Goal: Complete application form

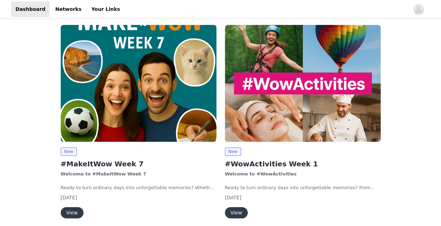
scroll to position [105, 0]
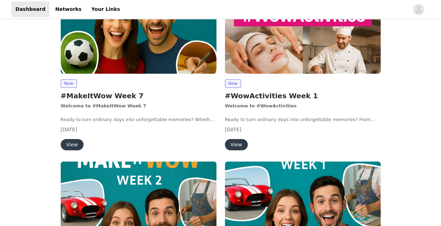
click at [238, 143] on button "View" at bounding box center [236, 144] width 23 height 11
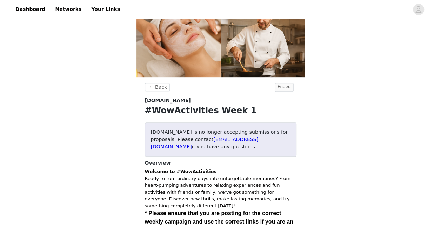
scroll to position [168, 0]
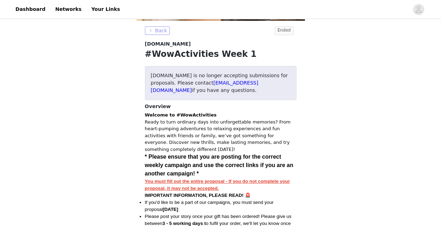
click at [164, 30] on button "Back" at bounding box center [157, 30] width 25 height 8
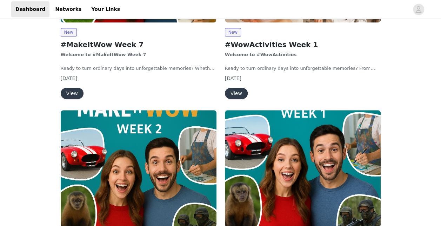
scroll to position [140, 0]
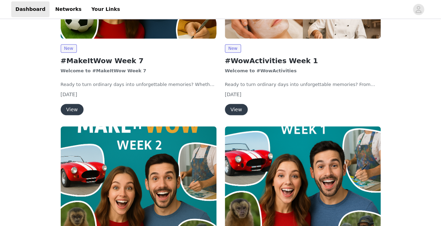
click at [77, 107] on button "View" at bounding box center [72, 109] width 23 height 11
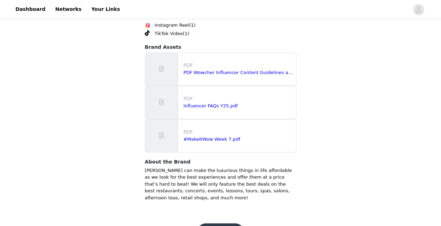
scroll to position [518, 0]
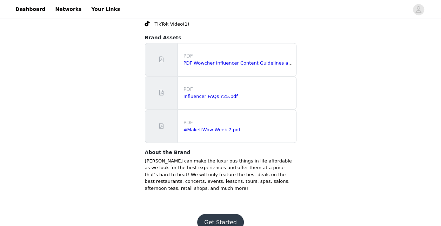
click at [219, 214] on button "Get Started" at bounding box center [220, 222] width 47 height 17
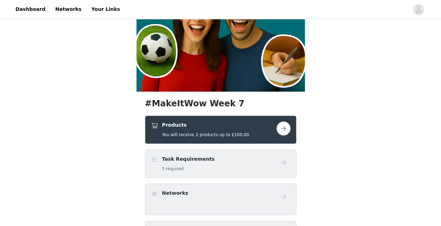
scroll to position [140, 0]
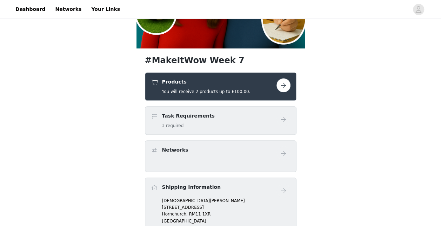
click at [282, 85] on button "button" at bounding box center [284, 85] width 14 height 14
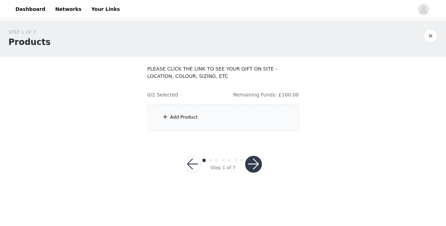
click at [174, 119] on div "Add Product" at bounding box center [184, 117] width 28 height 7
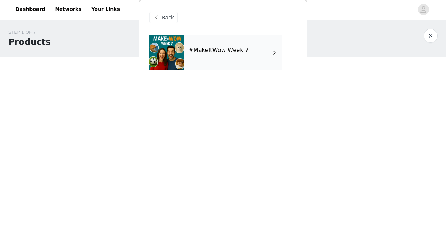
click at [265, 52] on div "#MakeItWow Week 7" at bounding box center [234, 52] width 98 height 35
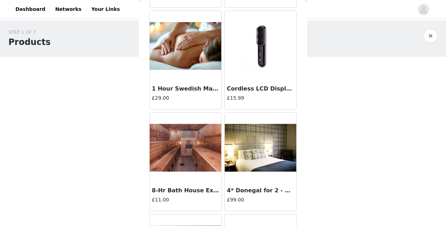
scroll to position [842, 0]
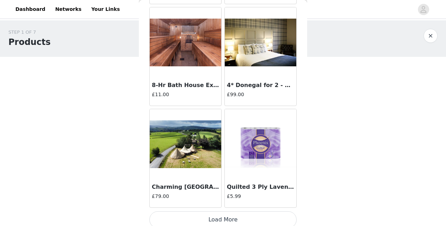
click at [187, 136] on img at bounding box center [186, 144] width 72 height 48
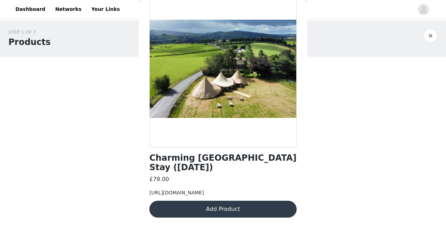
scroll to position [67, 0]
drag, startPoint x: 208, startPoint y: 195, endPoint x: 151, endPoint y: 174, distance: 61.0
click at [151, 189] on div "[URL][DOMAIN_NAME]" at bounding box center [223, 192] width 147 height 7
copy span "[URL][DOMAIN_NAME]"
click at [389, 202] on body "Dashboard Networks Your Links STEP 1 OF 7 Products PLEASE CLICK THE LINK TO SEE…" at bounding box center [223, 113] width 446 height 226
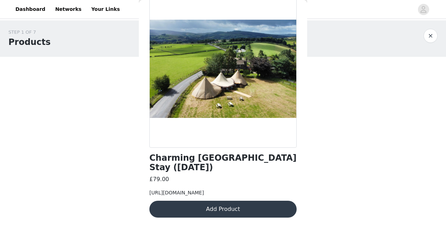
drag, startPoint x: 270, startPoint y: 185, endPoint x: 204, endPoint y: 192, distance: 65.6
click at [204, 192] on div "[URL][DOMAIN_NAME]" at bounding box center [223, 192] width 147 height 7
copy span "harming-windy-harbour-farm-stay"
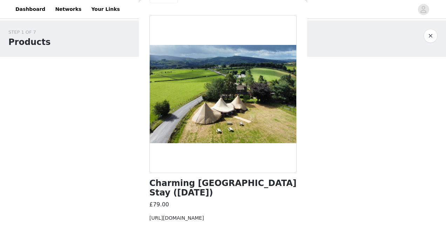
scroll to position [0, 0]
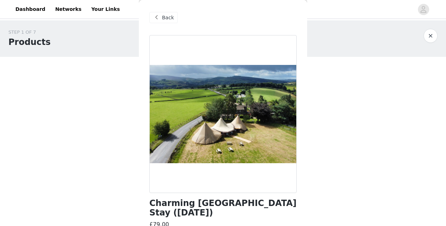
click at [170, 15] on span "Back" at bounding box center [168, 17] width 12 height 7
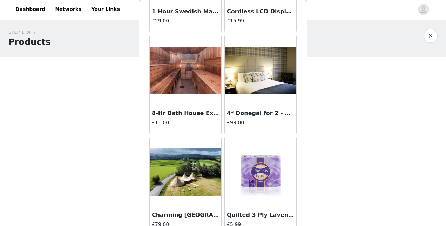
scroll to position [846, 0]
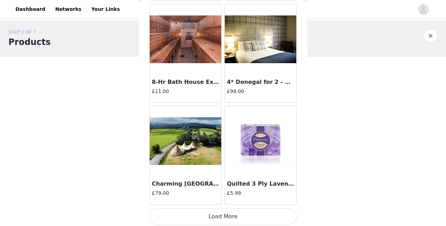
click at [228, 214] on button "Load More" at bounding box center [223, 216] width 147 height 17
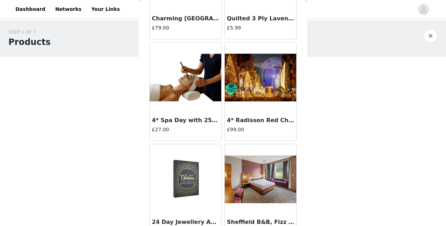
scroll to position [1021, 0]
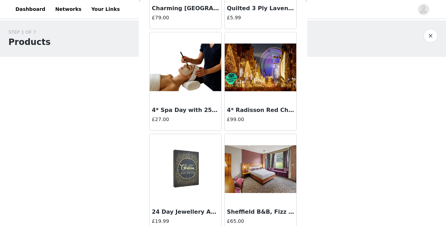
click at [248, 72] on img at bounding box center [261, 68] width 72 height 48
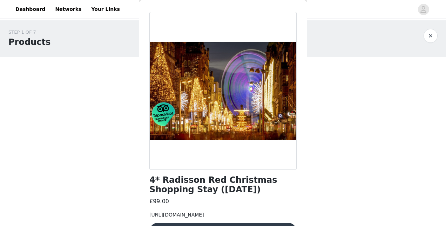
scroll to position [0, 0]
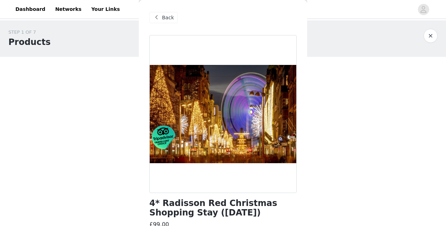
click at [164, 14] on span "Back" at bounding box center [168, 17] width 12 height 7
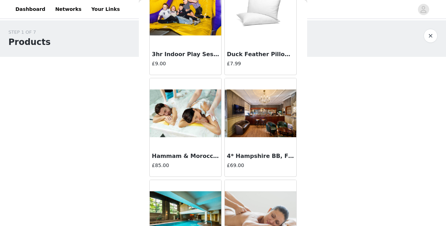
scroll to position [1790, 0]
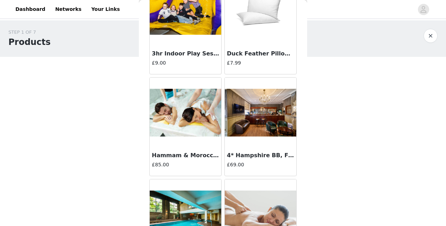
click at [259, 111] on img at bounding box center [261, 113] width 72 height 48
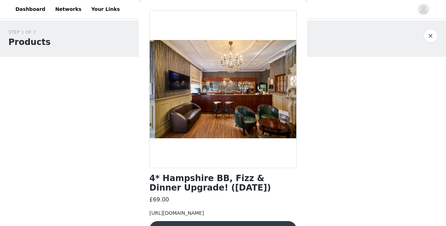
scroll to position [0, 0]
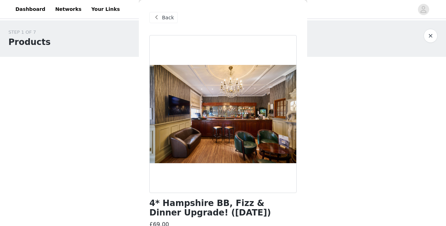
click at [161, 15] on div "Back" at bounding box center [164, 17] width 28 height 11
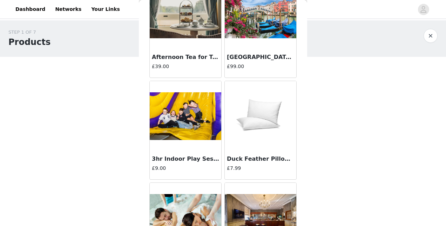
scroll to position [1861, 0]
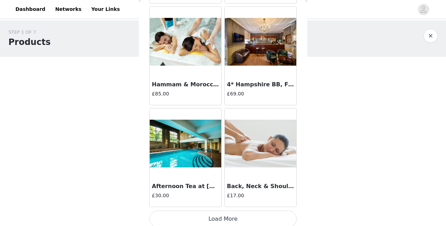
click at [223, 213] on button "Load More" at bounding box center [223, 219] width 147 height 17
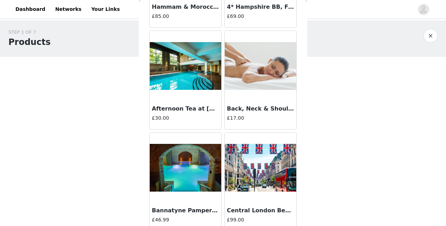
scroll to position [2001, 0]
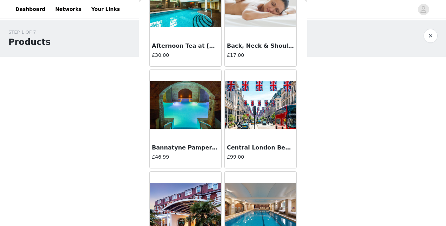
click at [256, 108] on img at bounding box center [261, 105] width 72 height 48
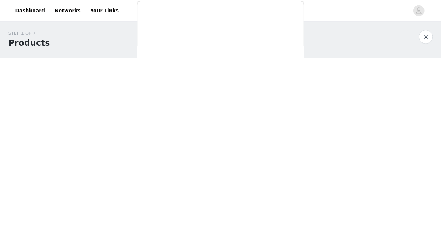
scroll to position [60, 0]
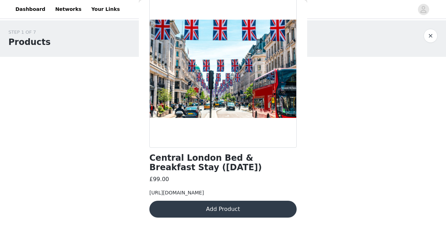
click at [204, 190] on span "[URL][DOMAIN_NAME]" at bounding box center [177, 193] width 55 height 6
drag, startPoint x: 208, startPoint y: 193, endPoint x: 149, endPoint y: 179, distance: 61.1
click at [149, 180] on div "Back Central London Bed & Breakfast Stay ([DATE]) £99.00 [URL][DOMAIN_NAME] Add…" at bounding box center [223, 113] width 168 height 226
copy span "[URL][DOMAIN_NAME]"
click at [235, 209] on button "Add Product" at bounding box center [223, 209] width 147 height 17
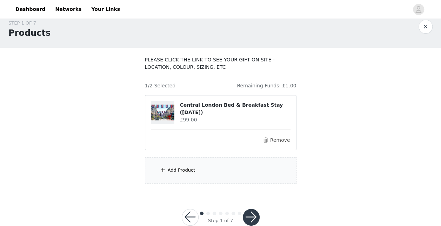
scroll to position [25, 0]
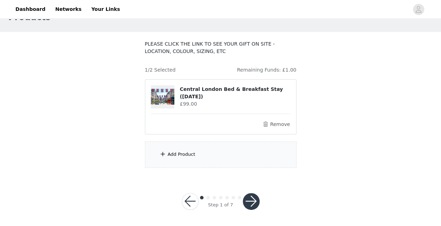
click at [251, 201] on button "button" at bounding box center [251, 201] width 17 height 17
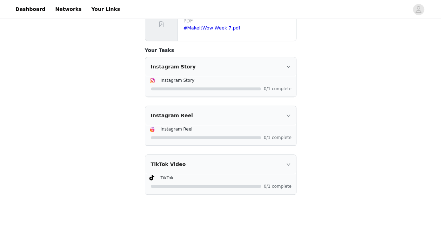
scroll to position [259, 0]
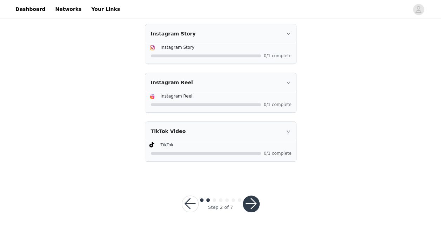
click at [255, 201] on button "button" at bounding box center [251, 203] width 17 height 17
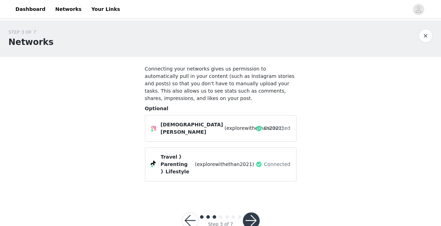
click at [250, 212] on button "button" at bounding box center [251, 220] width 17 height 17
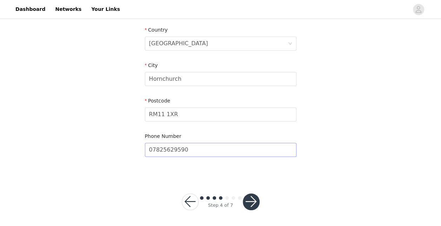
scroll to position [217, 0]
click at [257, 201] on button "button" at bounding box center [251, 201] width 17 height 17
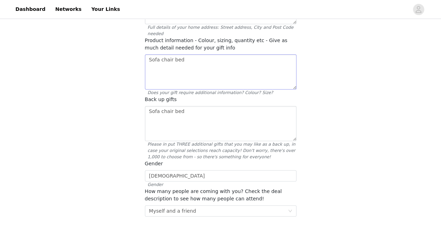
scroll to position [70, 0]
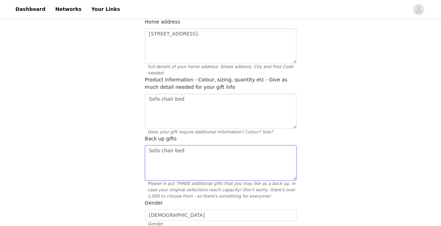
drag, startPoint x: 171, startPoint y: 140, endPoint x: 156, endPoint y: 134, distance: 16.8
click at [145, 145] on textarea "Sofa chair bed" at bounding box center [221, 162] width 152 height 35
drag, startPoint x: 208, startPoint y: 87, endPoint x: 151, endPoint y: 90, distance: 58.0
click at [146, 94] on textarea "Sofa chair bed" at bounding box center [221, 111] width 152 height 35
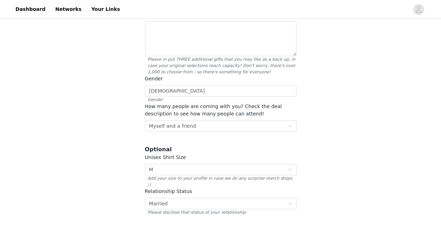
scroll to position [223, 0]
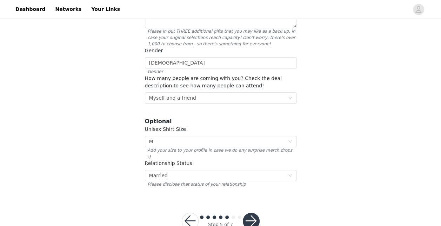
click at [254, 213] on button "button" at bounding box center [251, 221] width 17 height 17
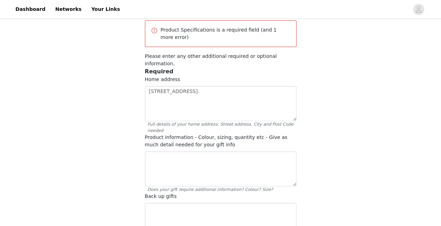
scroll to position [70, 0]
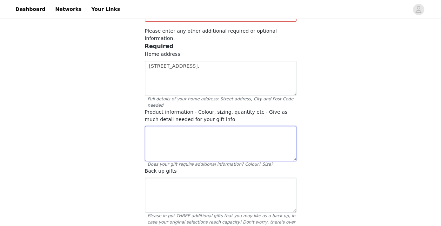
click at [214, 126] on textarea at bounding box center [221, 143] width 152 height 35
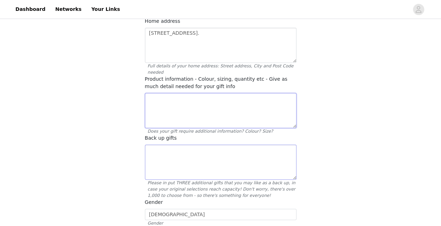
scroll to position [105, 0]
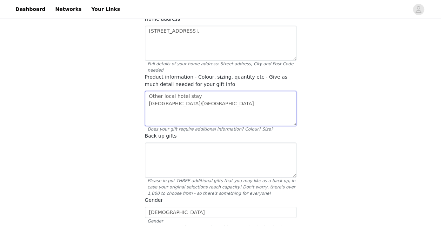
drag, startPoint x: 246, startPoint y: 80, endPoint x: 146, endPoint y: 81, distance: 100.7
click at [146, 91] on textarea "Other local hotel stay [GEOGRAPHIC_DATA]/[GEOGRAPHIC_DATA]" at bounding box center [221, 108] width 152 height 35
type textarea "Other local hotel stay [GEOGRAPHIC_DATA]/[GEOGRAPHIC_DATA]"
click at [257, 132] on div "Back up gifts Please in put THREE additional gifts that you may like as a back …" at bounding box center [221, 164] width 152 height 64
click at [246, 142] on textarea at bounding box center [221, 159] width 152 height 35
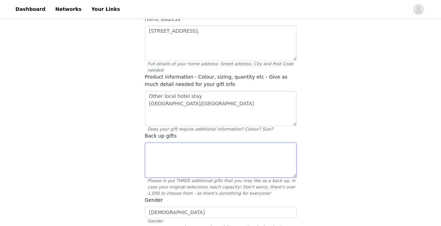
paste textarea "Other local hotel stay [GEOGRAPHIC_DATA]/[GEOGRAPHIC_DATA]"
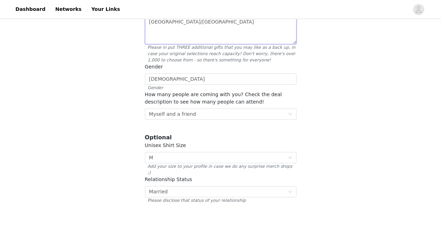
scroll to position [248, 0]
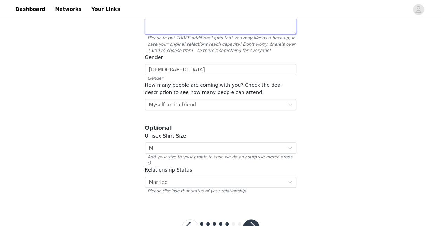
type textarea "Other local hotel stay [GEOGRAPHIC_DATA]/[GEOGRAPHIC_DATA]"
click at [251, 219] on button "button" at bounding box center [251, 227] width 17 height 17
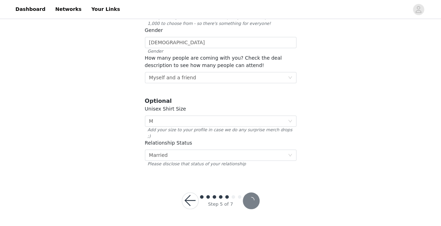
scroll to position [223, 0]
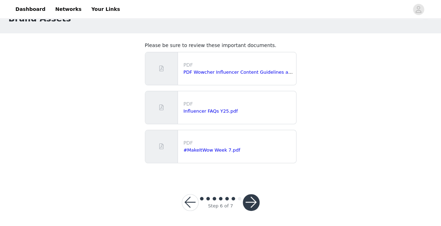
scroll to position [24, 0]
click at [251, 199] on button "button" at bounding box center [251, 201] width 17 height 17
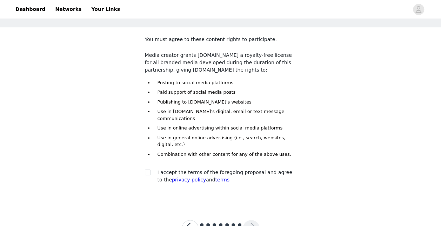
scroll to position [50, 0]
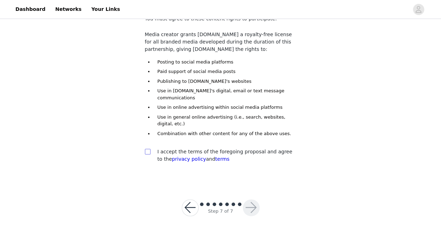
click at [149, 149] on input "checkbox" at bounding box center [147, 151] width 5 height 5
checkbox input "true"
click at [252, 200] on button "button" at bounding box center [251, 207] width 17 height 17
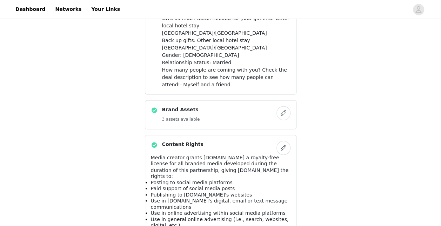
scroll to position [576, 0]
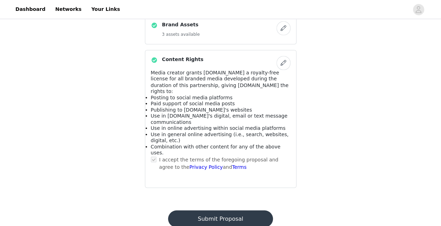
click at [227, 210] on button "Submit Proposal" at bounding box center [220, 218] width 105 height 17
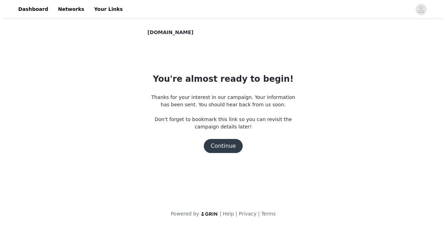
scroll to position [0, 0]
click at [223, 146] on button "Continue" at bounding box center [223, 146] width 39 height 14
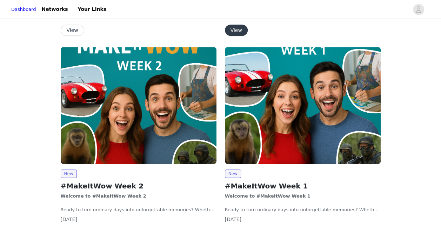
scroll to position [211, 0]
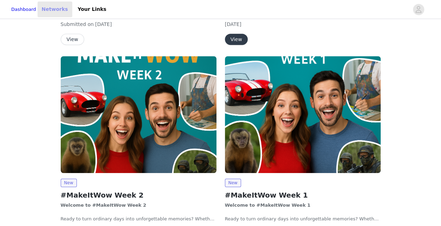
click at [60, 9] on link "Networks" at bounding box center [55, 9] width 35 height 16
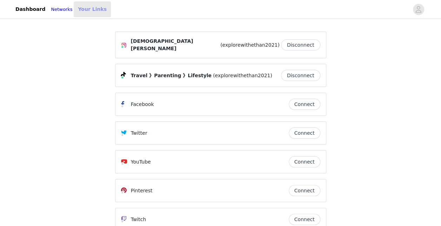
click at [96, 12] on link "Your Links" at bounding box center [92, 9] width 37 height 16
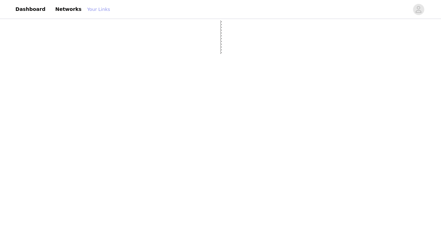
select select "12"
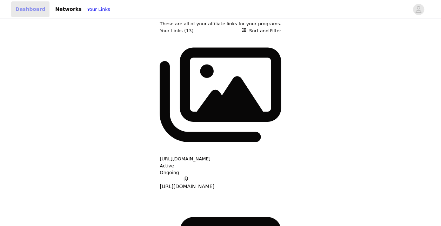
click at [27, 7] on link "Dashboard" at bounding box center [30, 9] width 38 height 16
